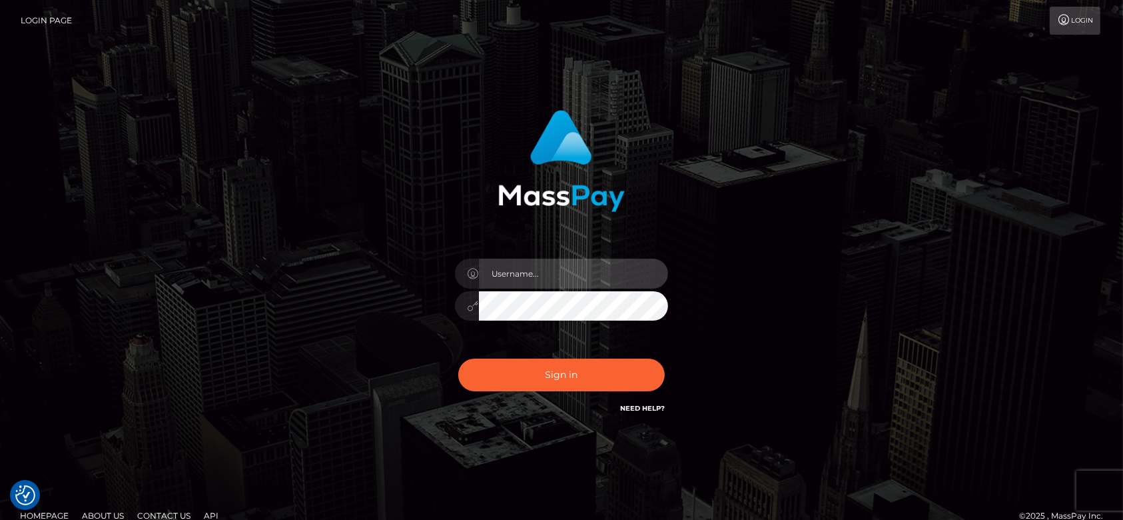
type input "[DOMAIN_NAME]"
click at [549, 269] on input "fr.es" at bounding box center [573, 274] width 189 height 30
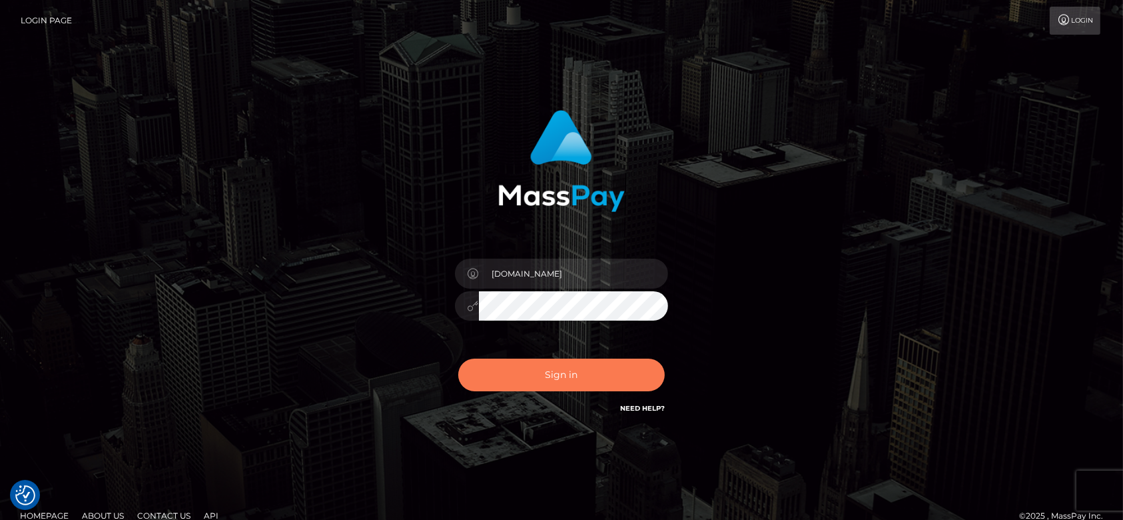
click at [576, 384] on button "Sign in" at bounding box center [561, 374] width 207 height 33
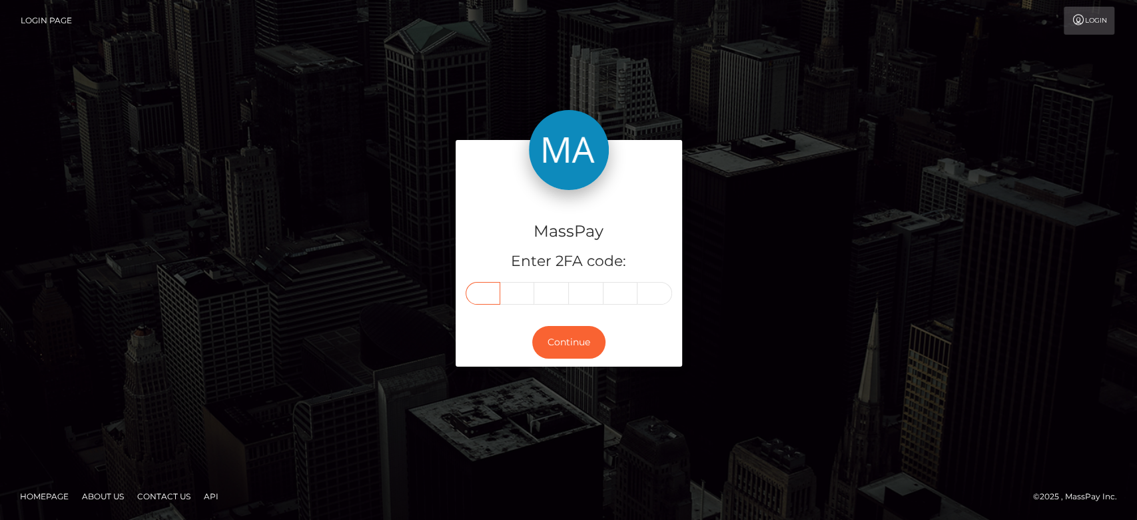
click at [496, 300] on input "text" at bounding box center [483, 293] width 35 height 23
paste input "5"
type input "5"
type input "9"
type input "2"
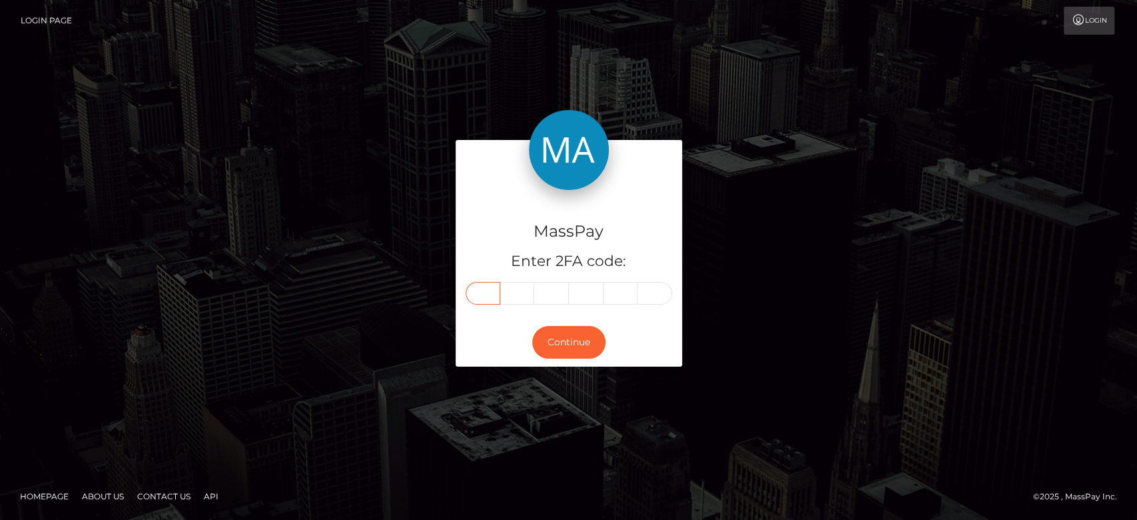
type input "0"
type input "7"
type input "0"
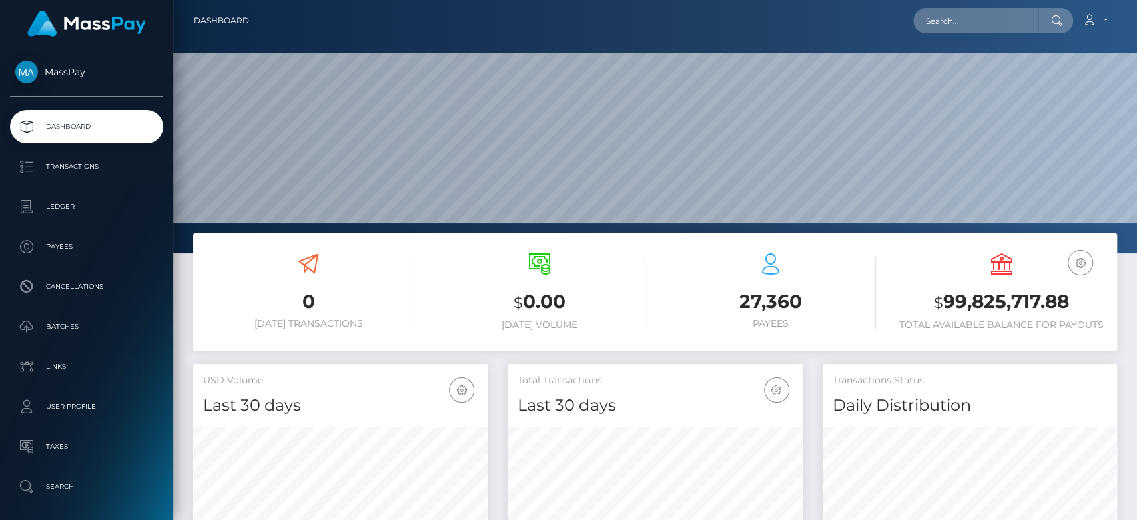
scroll to position [235, 295]
click at [1002, 17] on input "text" at bounding box center [976, 20] width 125 height 25
paste input "mentormemary@gmail.com"
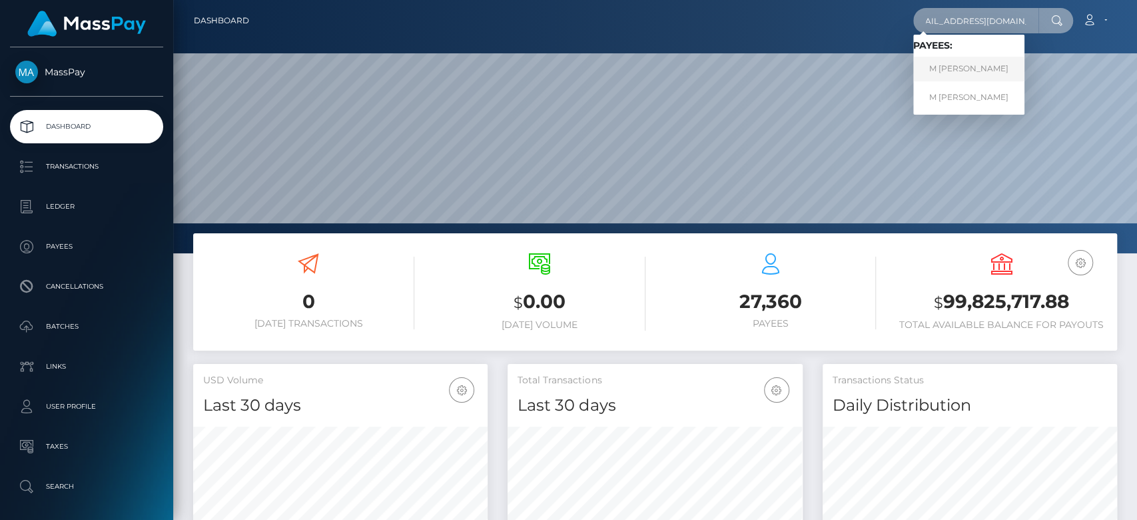
type input "mentormemary@gmail.com"
click at [958, 69] on link "M RY A FLORES" at bounding box center [969, 69] width 111 height 25
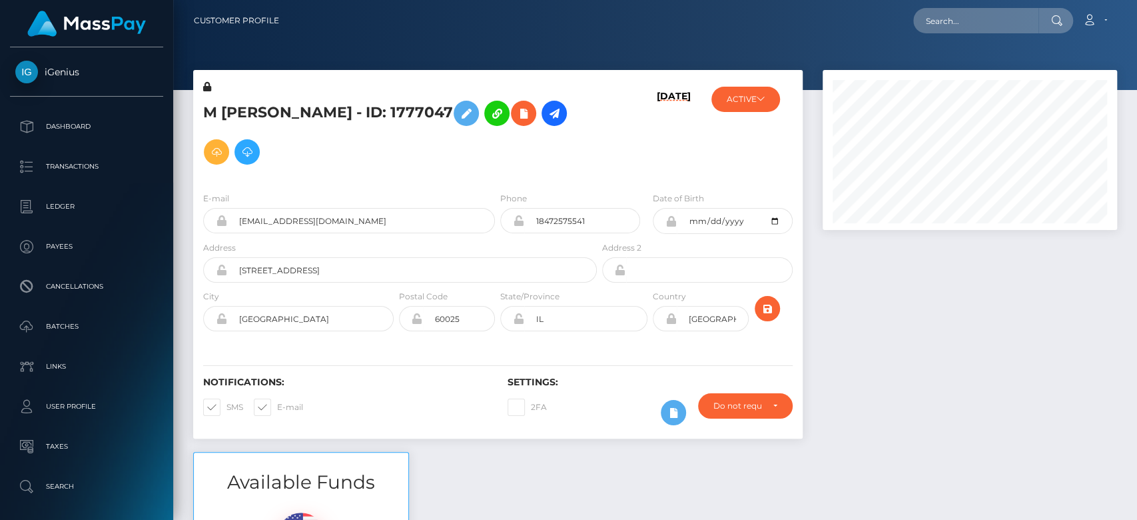
scroll to position [160, 295]
click at [870, 320] on div at bounding box center [970, 261] width 315 height 382
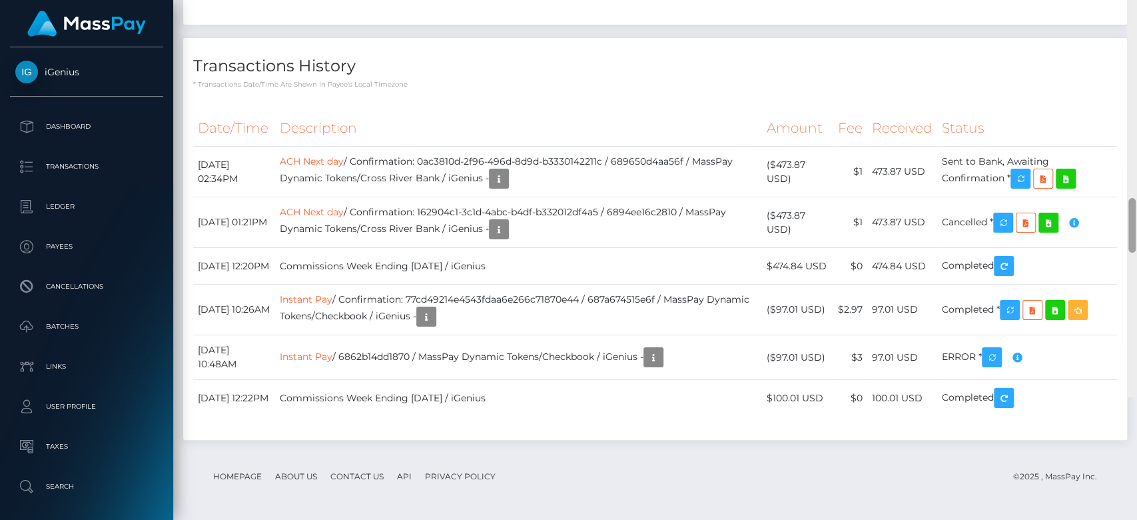
scroll to position [3242, 0]
drag, startPoint x: 1134, startPoint y: 68, endPoint x: 1136, endPoint y: 354, distance: 286.5
click at [1136, 354] on div at bounding box center [1132, 137] width 10 height 520
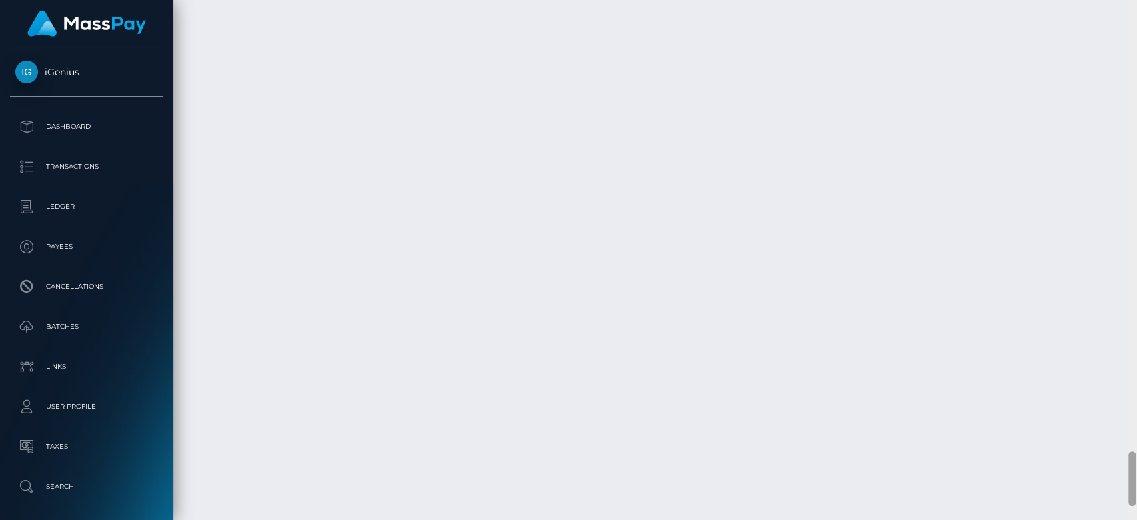
scroll to position [4362, 0]
drag, startPoint x: 1131, startPoint y: 356, endPoint x: 1136, endPoint y: 474, distance: 118.1
click at [1136, 474] on div at bounding box center [1132, 260] width 10 height 520
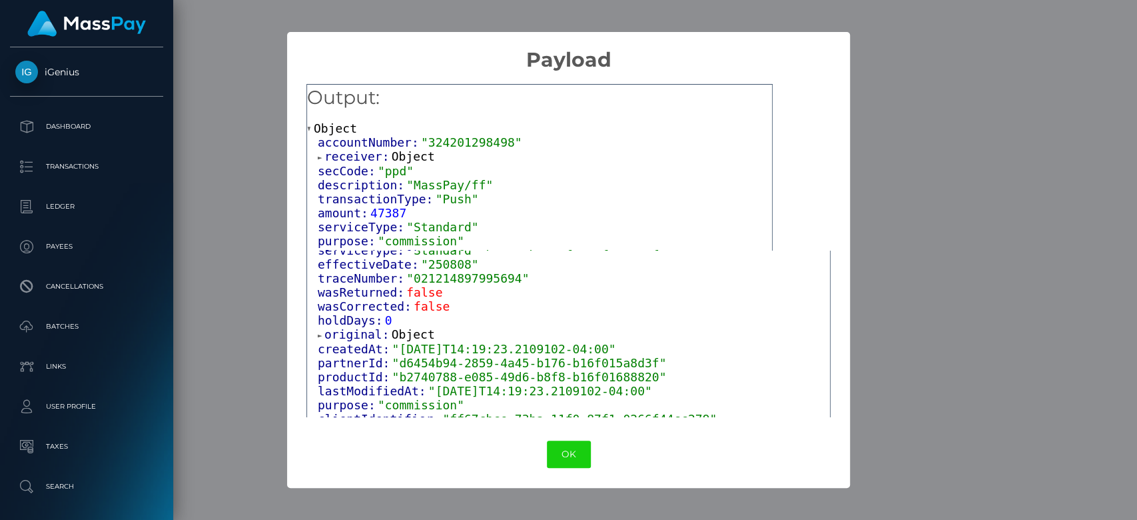
scroll to position [327, 0]
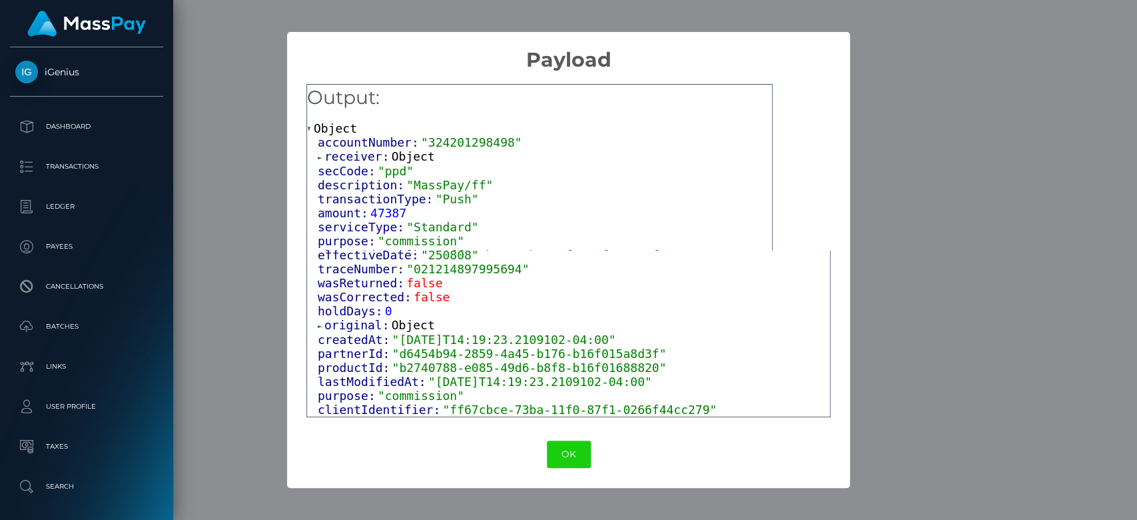
click at [410, 320] on span "Object" at bounding box center [413, 325] width 43 height 14
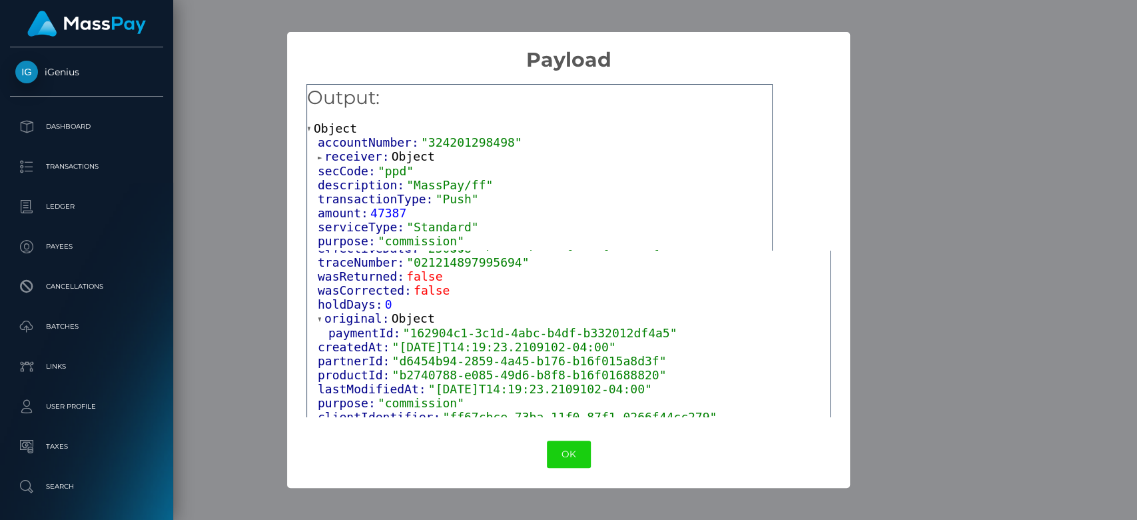
click at [411, 324] on span "Object" at bounding box center [413, 318] width 43 height 14
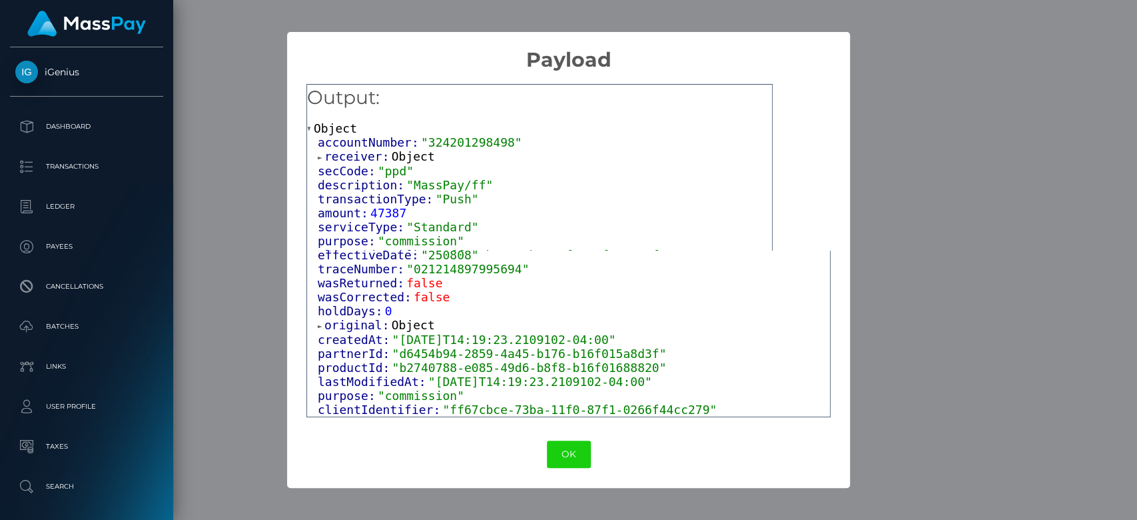
click at [404, 322] on span "Object" at bounding box center [413, 325] width 43 height 14
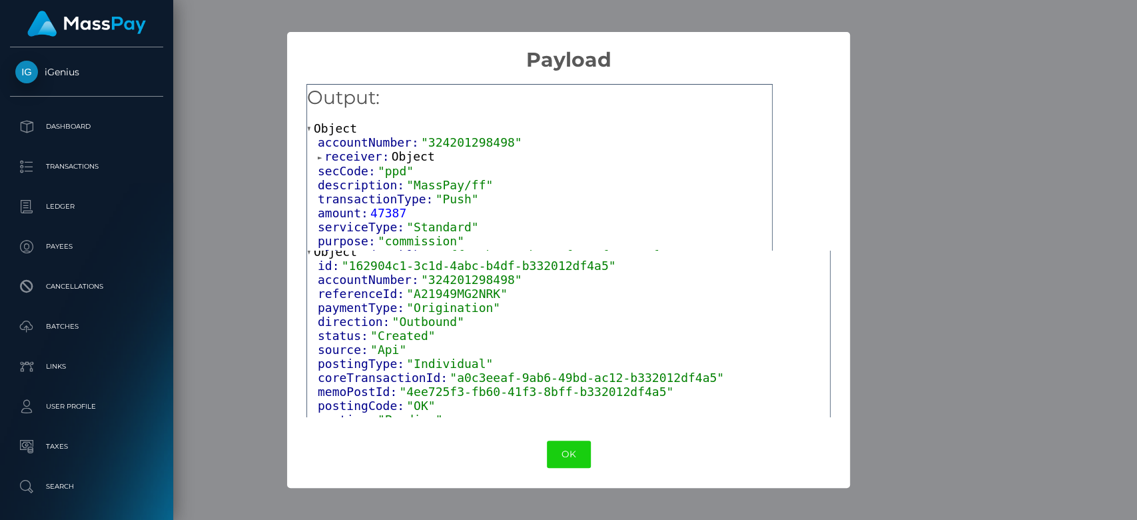
scroll to position [0, 0]
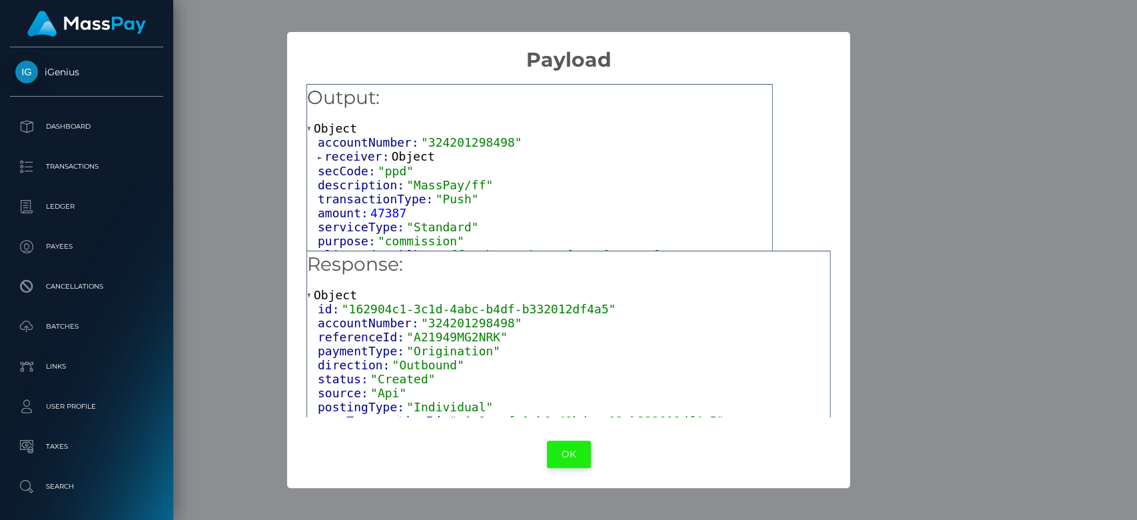
click at [569, 450] on button "OK" at bounding box center [569, 453] width 44 height 27
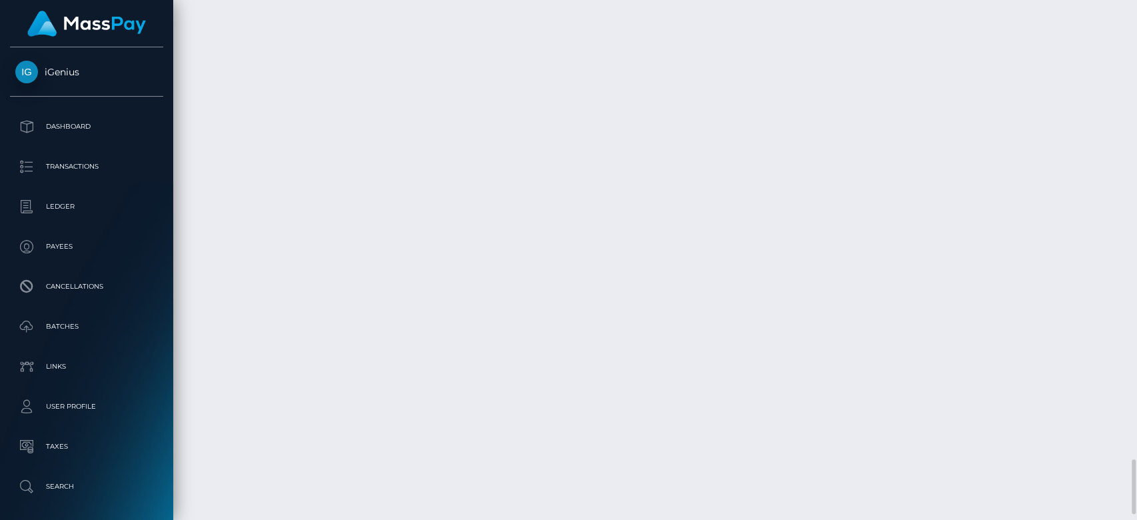
scroll to position [160, 295]
drag, startPoint x: 197, startPoint y: 259, endPoint x: 902, endPoint y: 271, distance: 705.1
copy tr "August 7, 2025 01:21PM ACH Next day / Confirmation: 162904c1-3c1d-4abc-b4df-b33…"
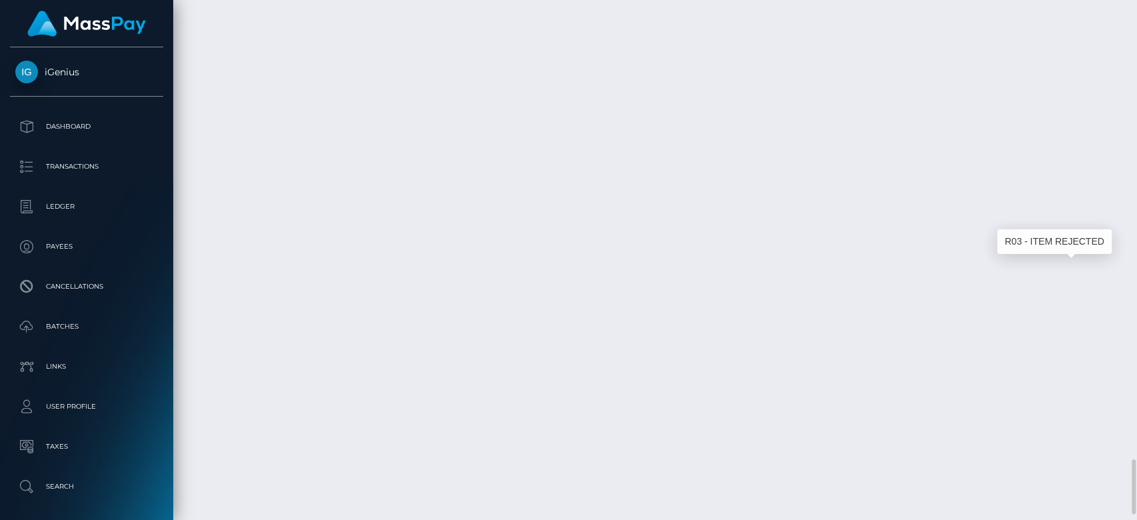
copy tr "August 7, 2025 01:21PM ACH Next day / Confirmation: 162904c1-3c1d-4abc-b4df-b33…"
drag, startPoint x: 458, startPoint y: 271, endPoint x: 384, endPoint y: 268, distance: 74.0
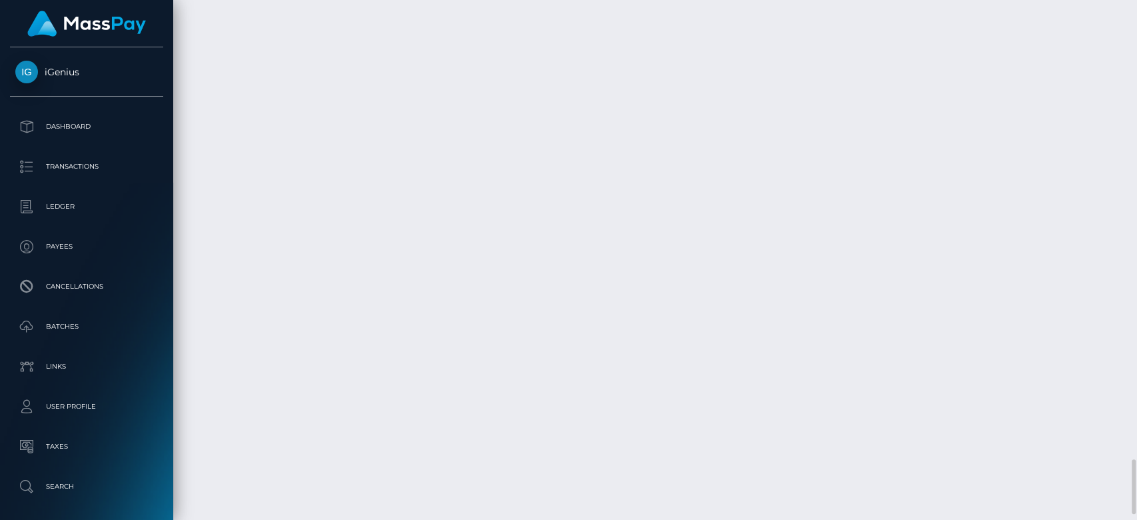
copy td "Cross River Bank"
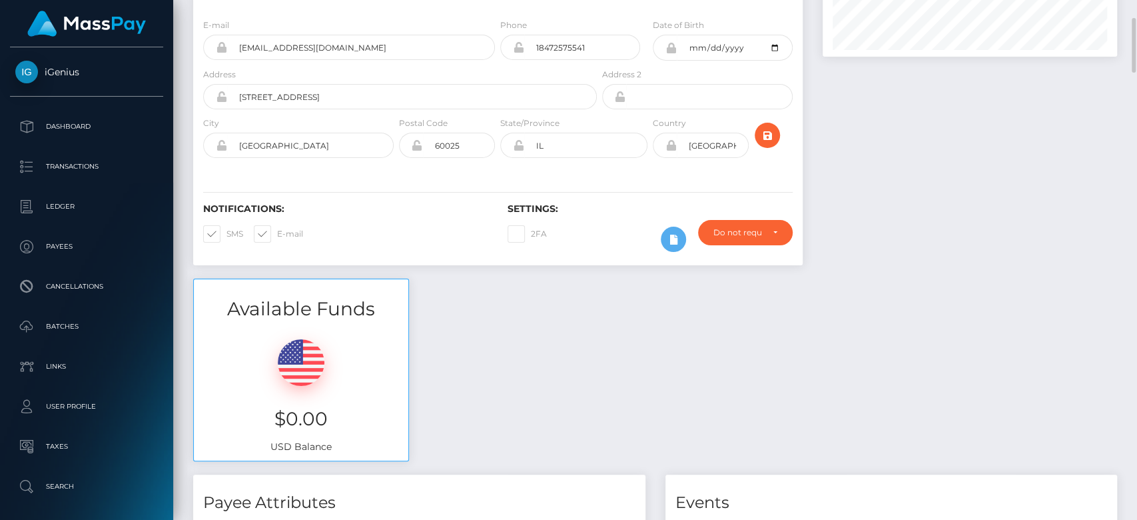
scroll to position [153, 0]
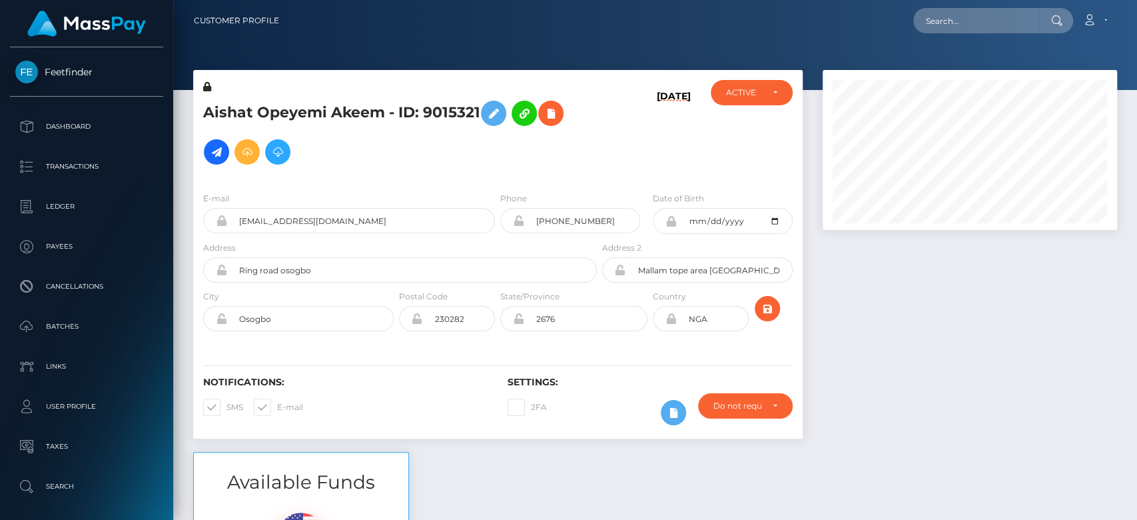
scroll to position [160, 295]
click at [864, 292] on div at bounding box center [970, 261] width 315 height 382
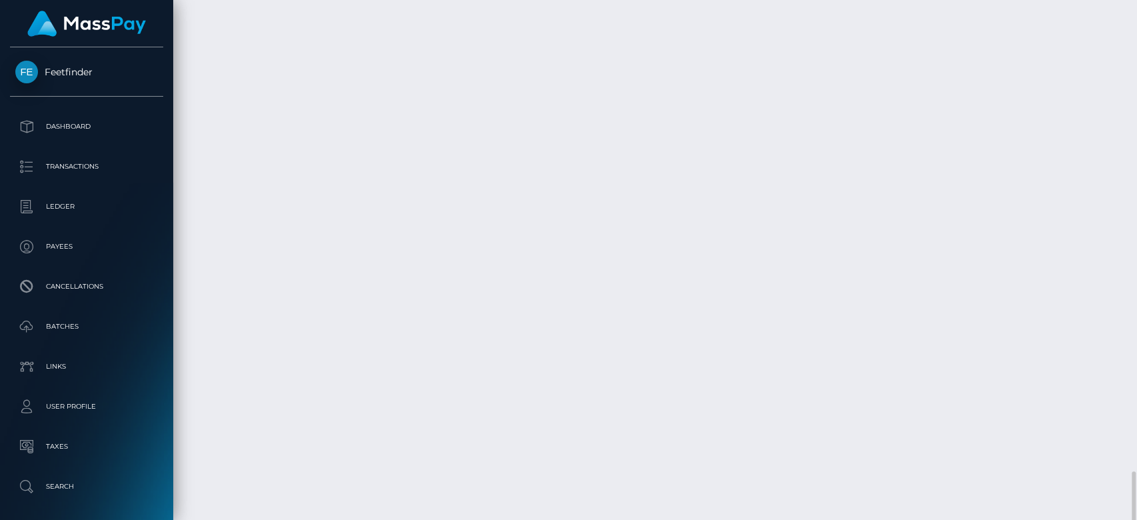
scroll to position [4220, 0]
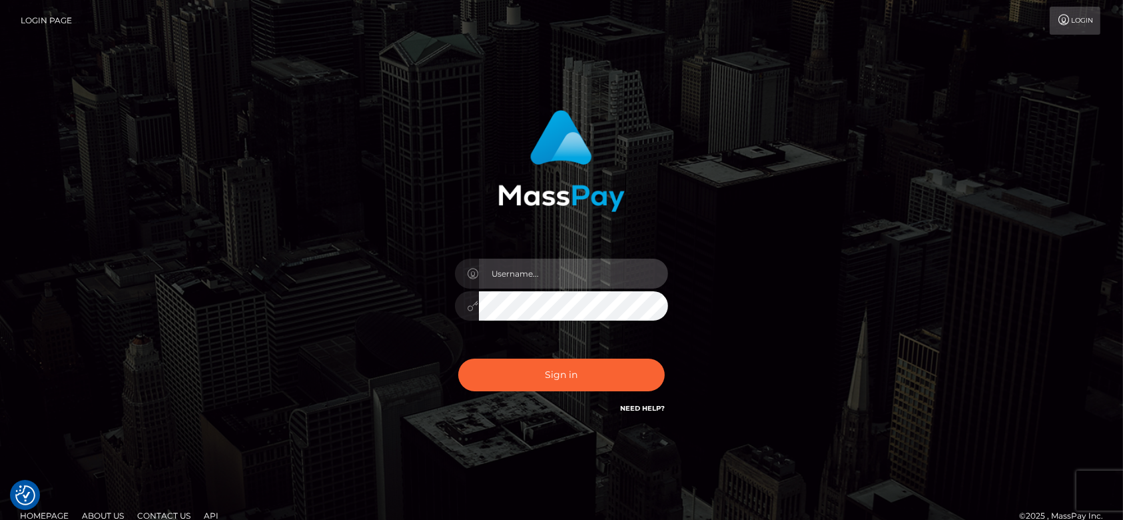
type input "fr.es"
click at [579, 276] on input "fr.es" at bounding box center [573, 274] width 189 height 30
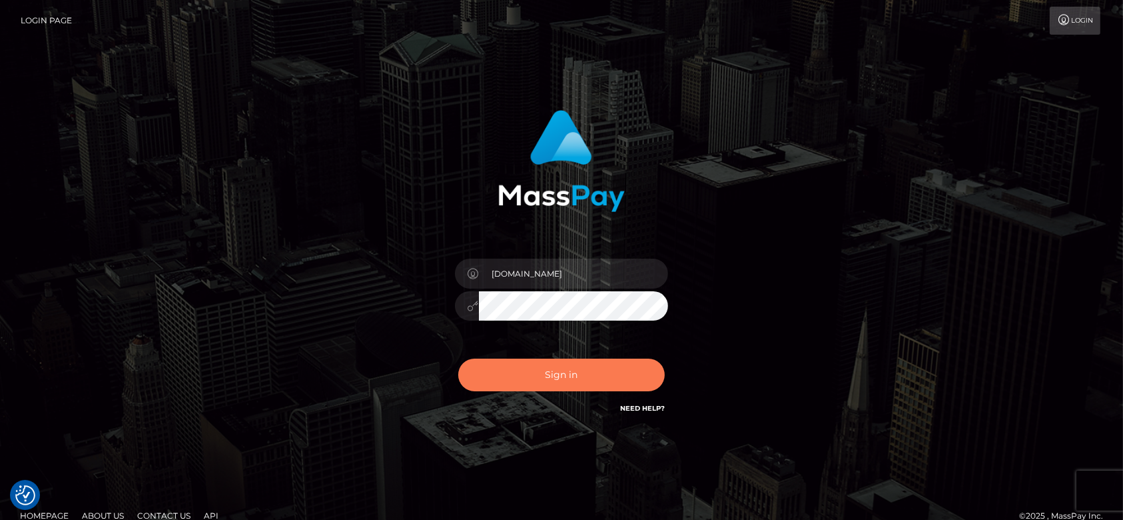
click at [563, 376] on button "Sign in" at bounding box center [561, 374] width 207 height 33
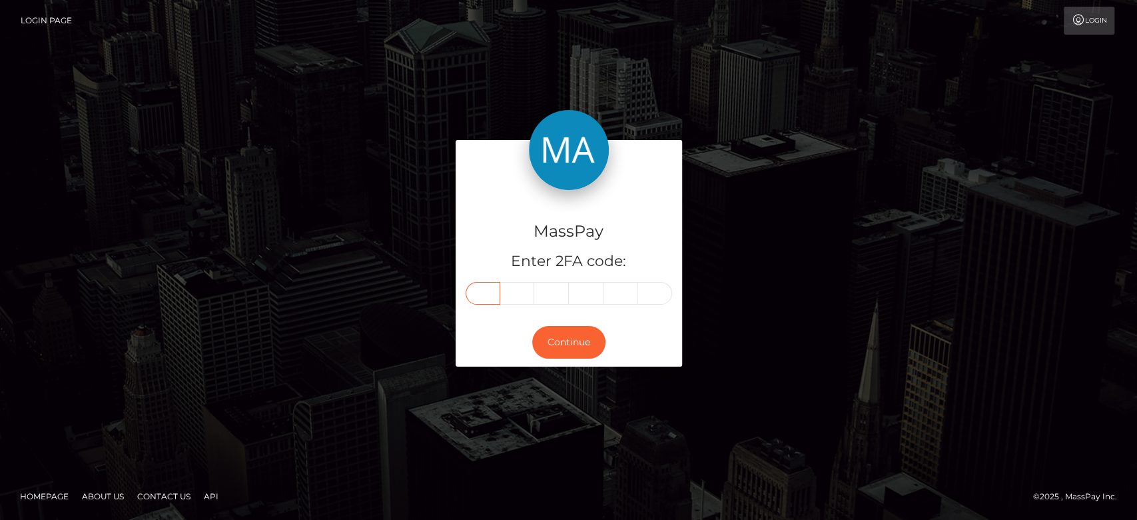
click at [486, 291] on input "text" at bounding box center [483, 293] width 35 height 23
paste input "5"
type input "5"
type input "0"
type input "9"
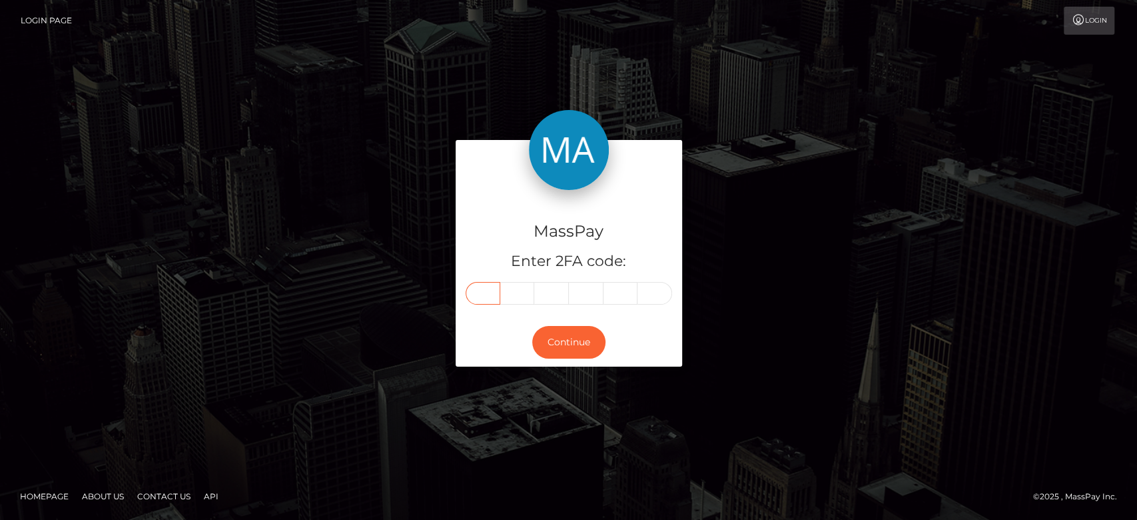
type input "3"
type input "7"
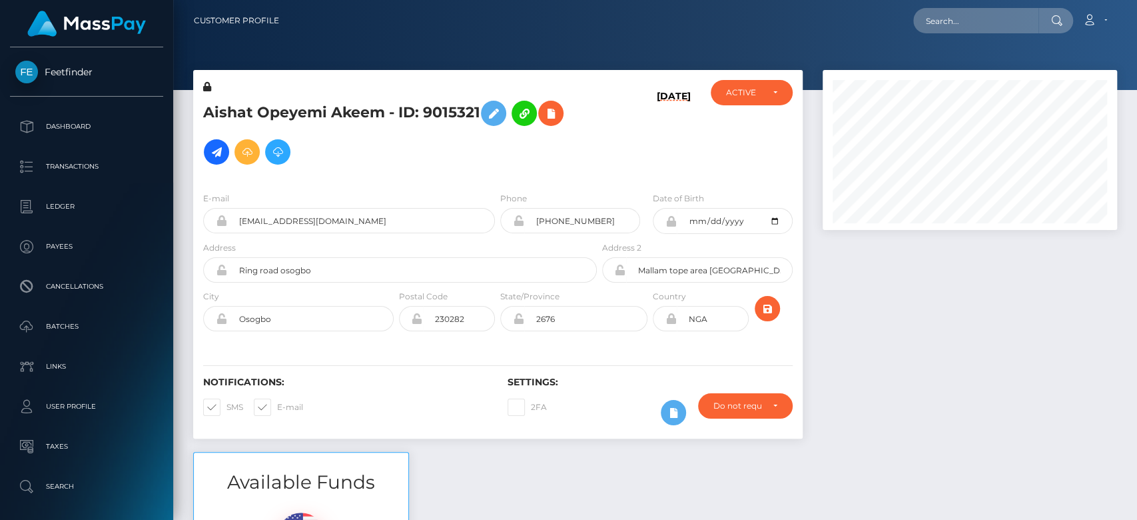
scroll to position [160, 295]
click at [950, 382] on div at bounding box center [970, 261] width 315 height 382
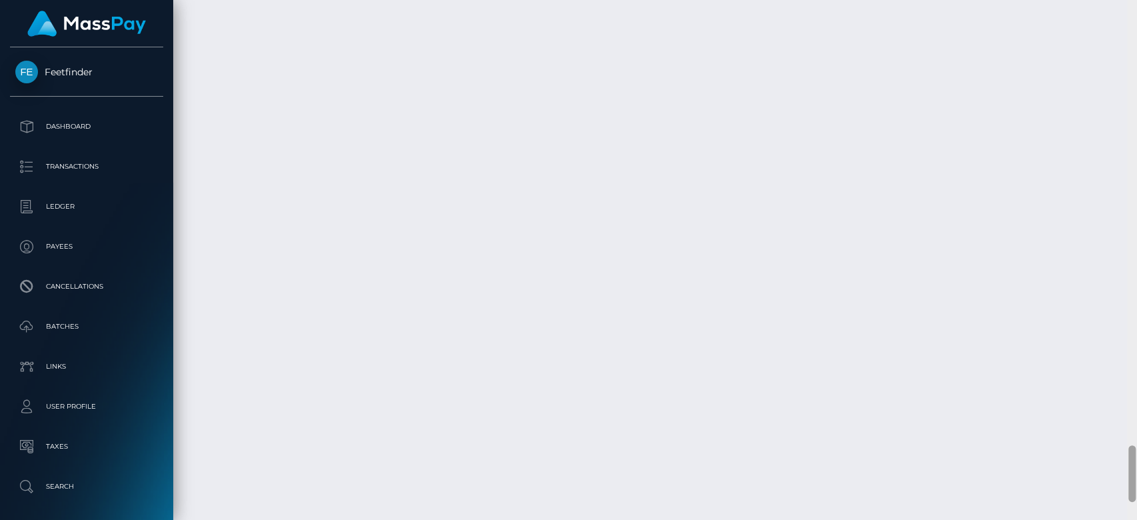
scroll to position [4220, 0]
drag, startPoint x: 1133, startPoint y: 90, endPoint x: 1133, endPoint y: 514, distance: 424.4
click at [1133, 514] on div at bounding box center [1132, 492] width 7 height 57
